Goal: Navigation & Orientation: Find specific page/section

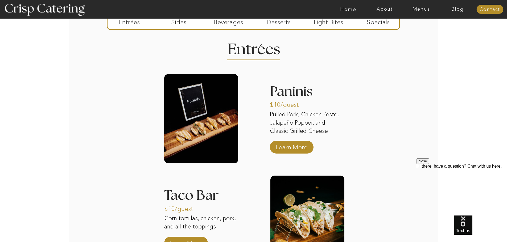
scroll to position [615, 0]
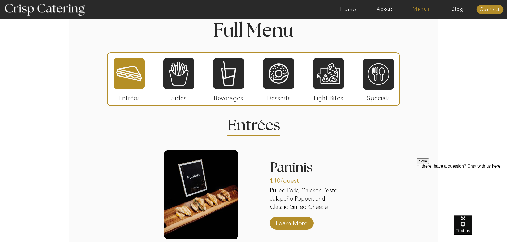
click at [428, 7] on nav "Menus" at bounding box center [421, 9] width 36 height 5
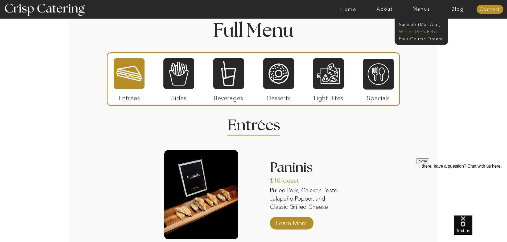
click at [409, 31] on nav "Winter (Sep-Feb)" at bounding box center [421, 31] width 44 height 5
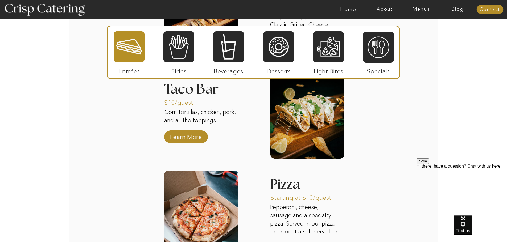
scroll to position [718, 0]
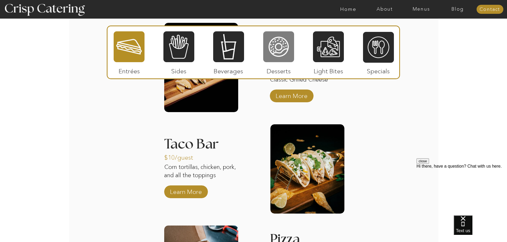
click at [286, 46] on div at bounding box center [278, 47] width 31 height 32
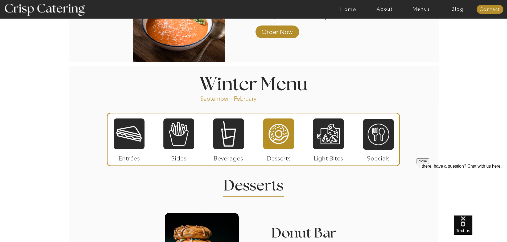
scroll to position [532, 0]
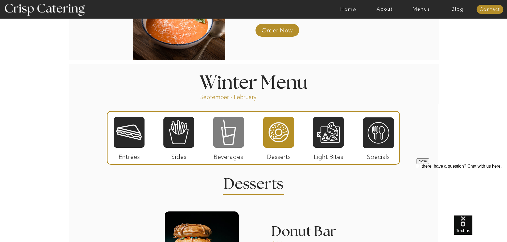
click at [220, 131] on div at bounding box center [228, 133] width 31 height 32
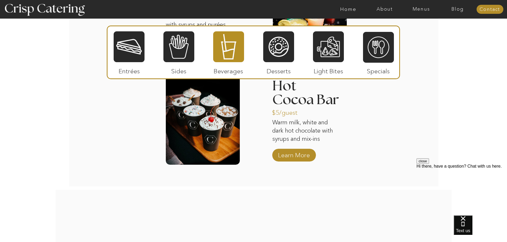
scroll to position [873, 0]
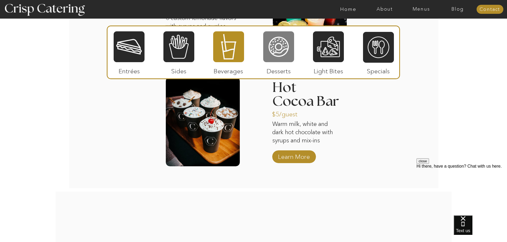
click at [285, 38] on div at bounding box center [278, 47] width 31 height 32
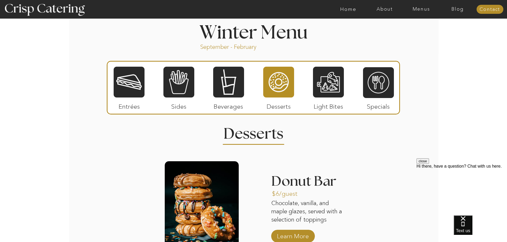
scroll to position [585, 0]
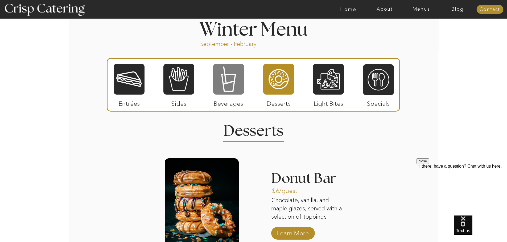
click at [234, 80] on div at bounding box center [228, 79] width 31 height 32
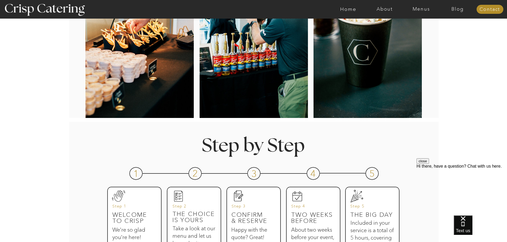
scroll to position [0, 0]
